Goal: Obtain resource: Obtain resource

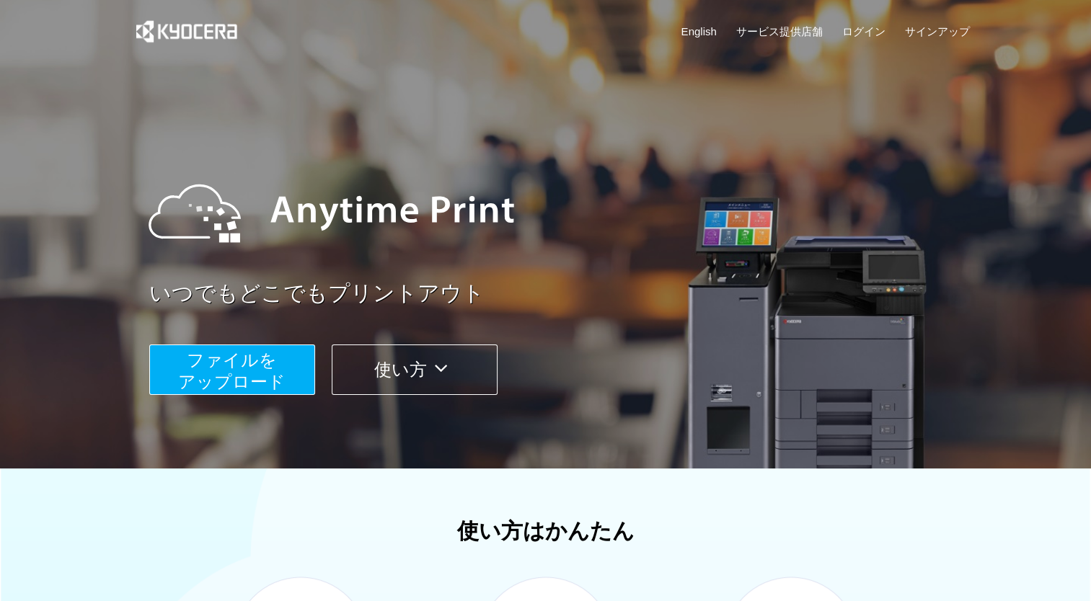
click at [258, 381] on span "ファイルを ​​アップロード" at bounding box center [231, 370] width 107 height 41
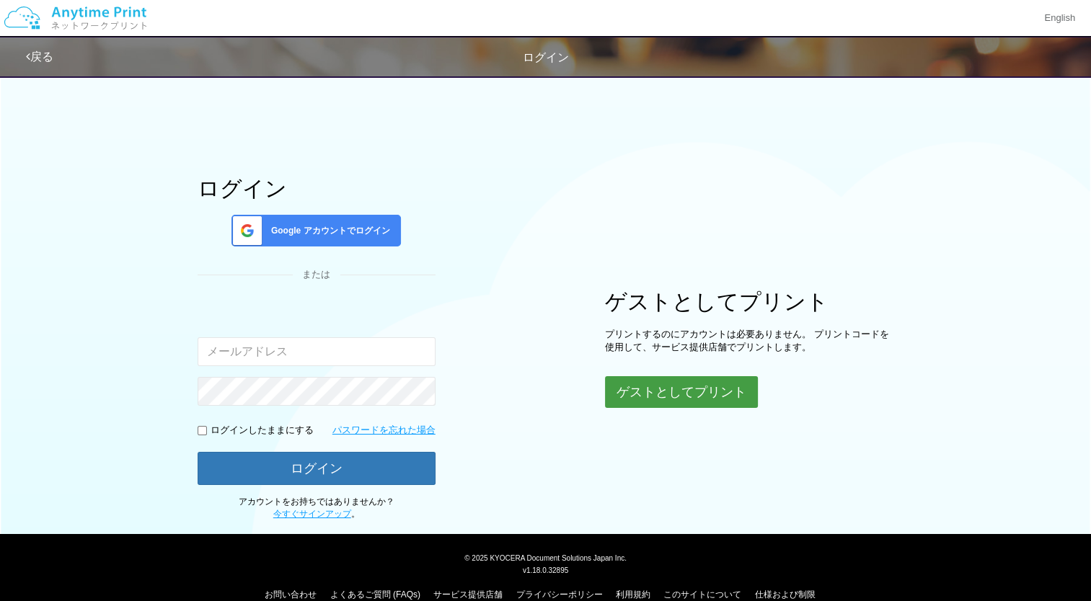
click at [653, 376] on button "ゲストとしてプリント" at bounding box center [681, 392] width 153 height 32
click at [653, 378] on body "English 戻る ログイン ログイン Google アカウントでログイン または 入力されたメールアドレスまたはパスワードが正しくありません。 。" at bounding box center [545, 300] width 1091 height 601
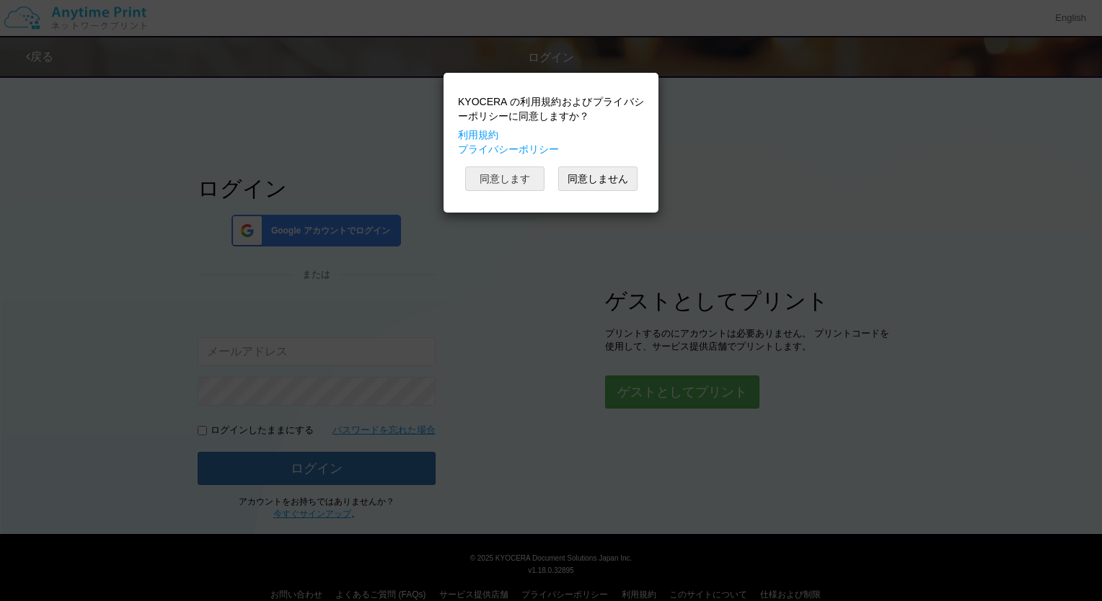
click at [516, 184] on button "同意します" at bounding box center [504, 179] width 79 height 25
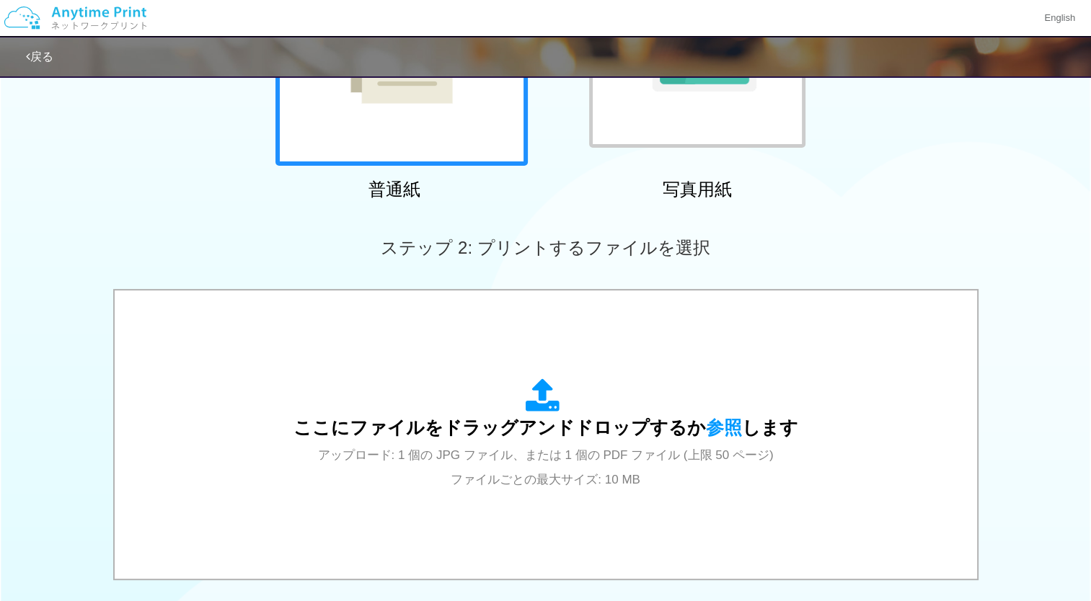
scroll to position [283, 0]
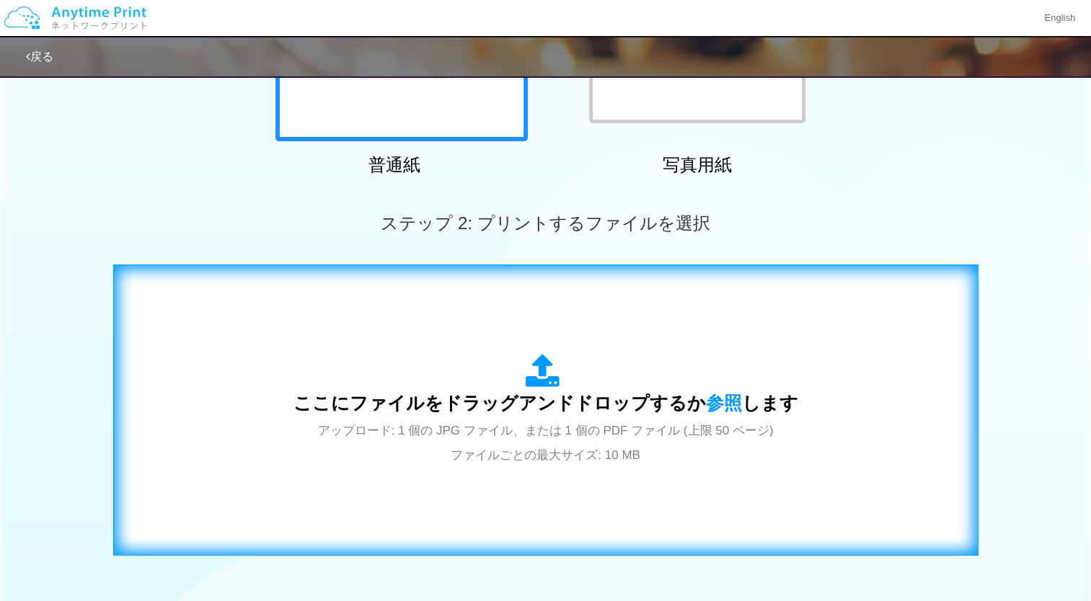
click at [495, 425] on span "アップロード: 1 個の JPG ファイル、または 1 個の PDF ファイル (上限 50 ページ) ファイルごとの最大サイズ: 10 MB" at bounding box center [546, 443] width 456 height 38
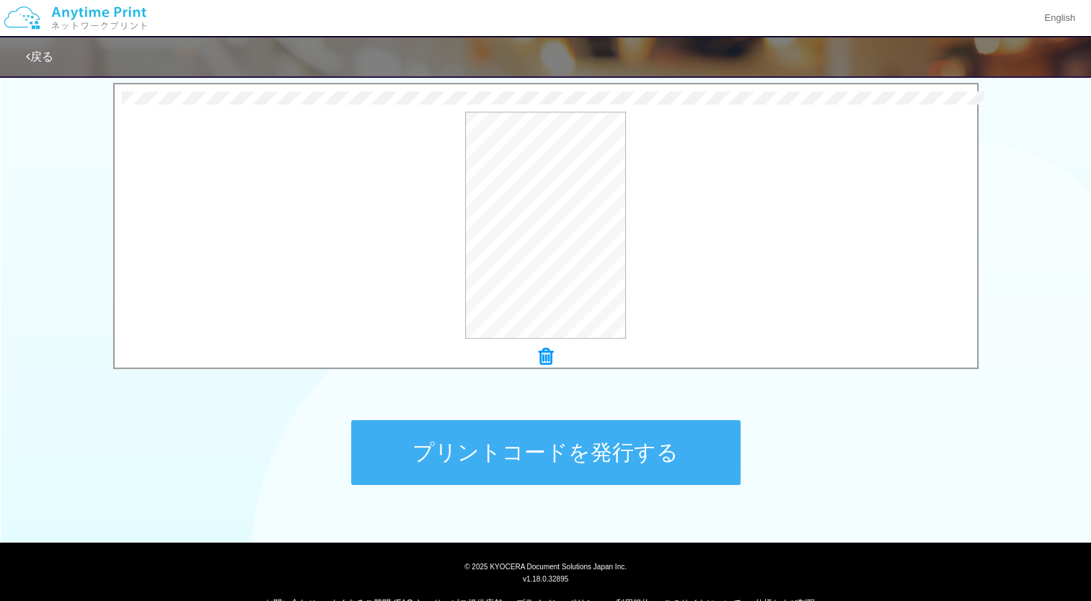
scroll to position [464, 0]
click at [502, 445] on button "プリントコードを発行する" at bounding box center [545, 452] width 389 height 65
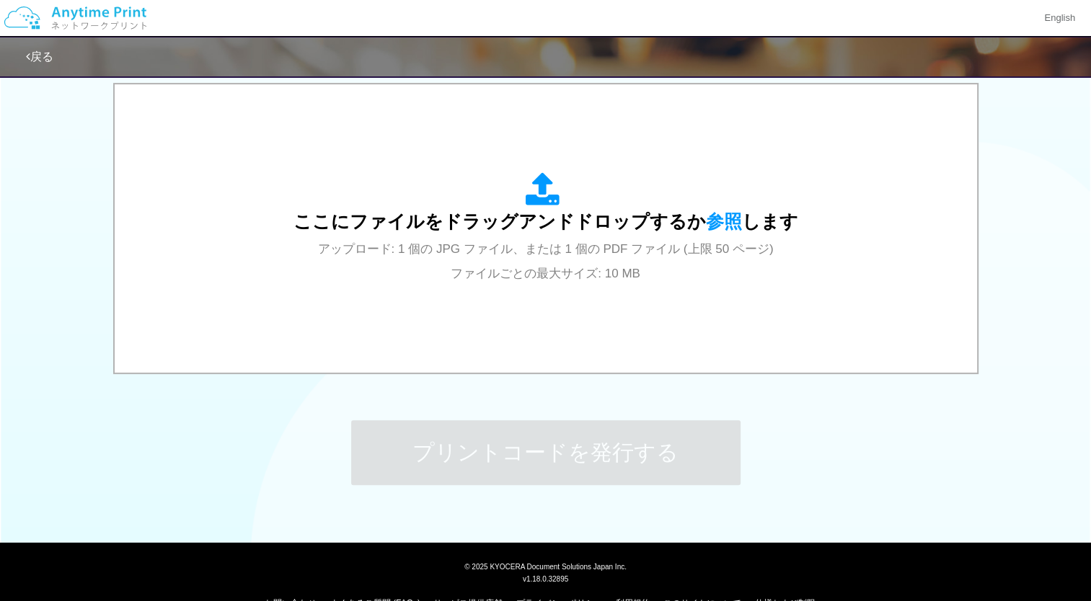
scroll to position [0, 0]
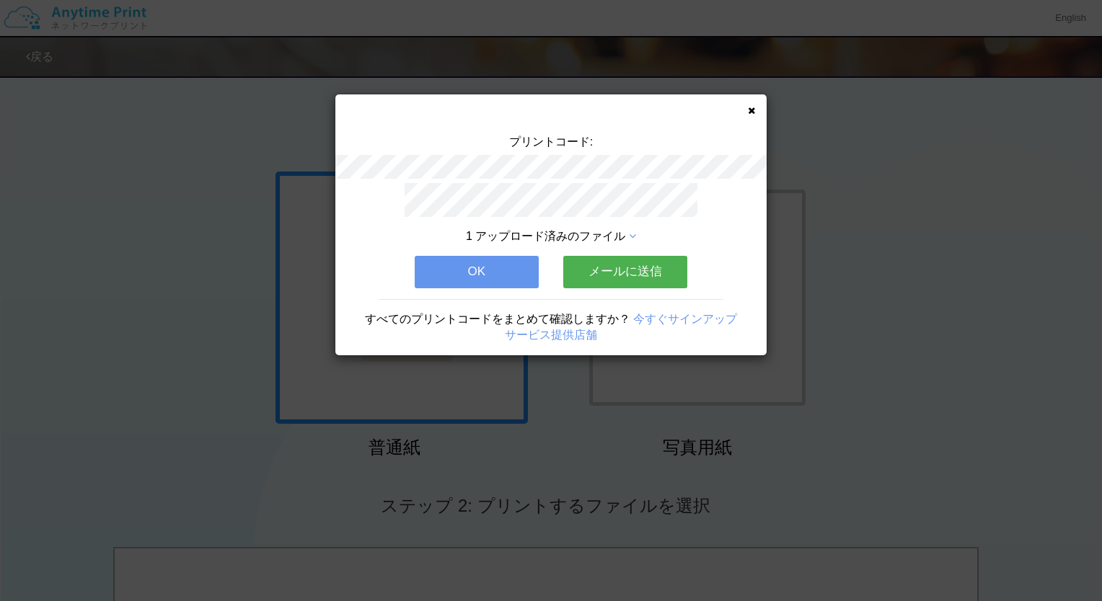
click at [611, 262] on button "メールに送信" at bounding box center [625, 272] width 124 height 32
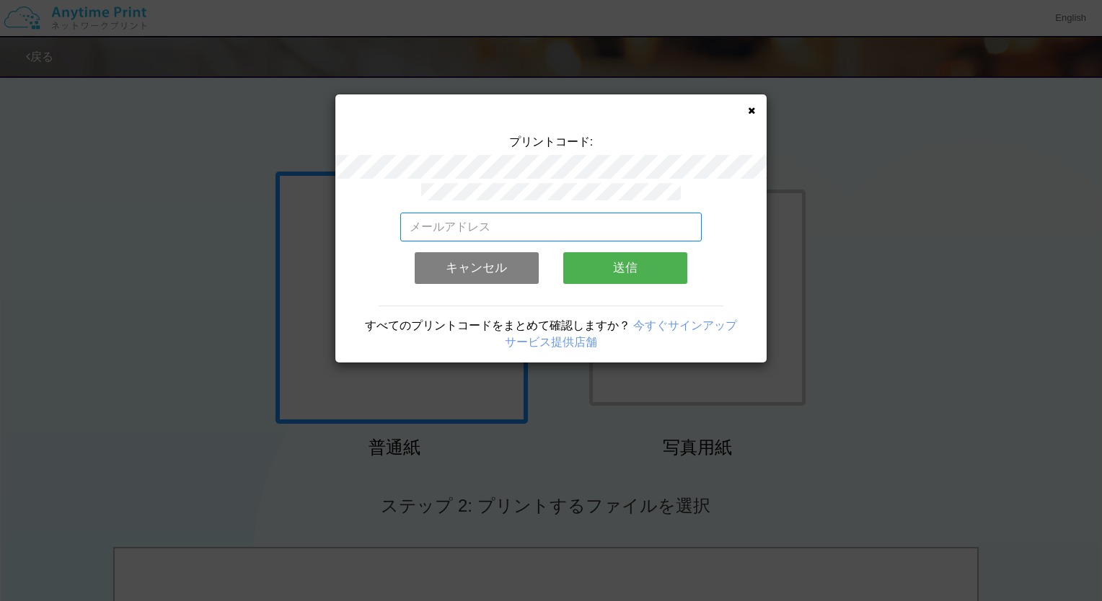
click at [572, 219] on input "email" at bounding box center [551, 227] width 302 height 29
type input "[EMAIL_ADDRESS][DOMAIN_NAME]"
click at [610, 264] on button "送信" at bounding box center [625, 268] width 124 height 32
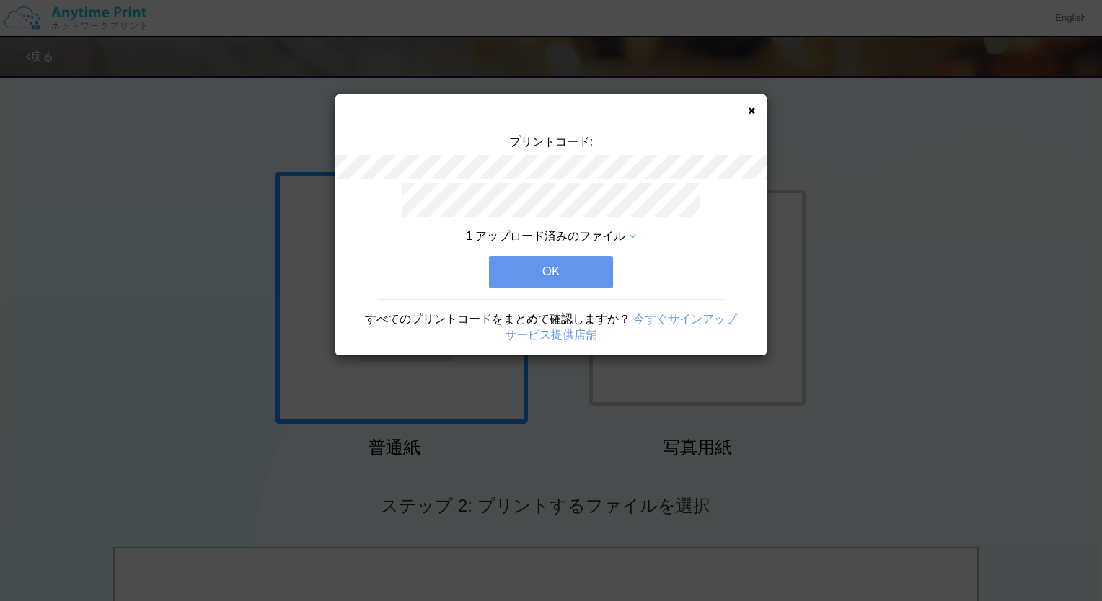
click at [583, 267] on button "OK" at bounding box center [551, 272] width 124 height 32
